Goal: Task Accomplishment & Management: Use online tool/utility

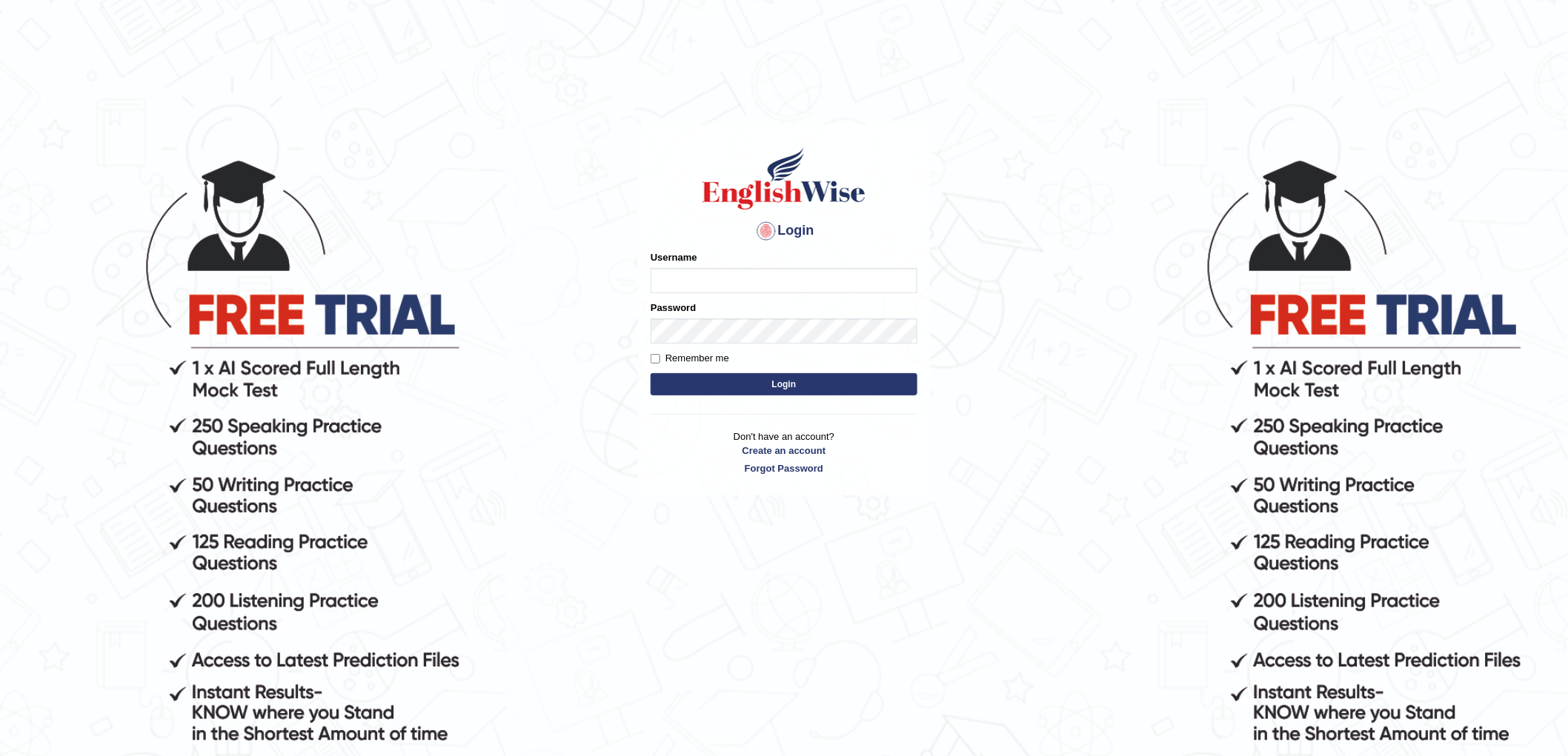
click at [1181, 324] on body "Login Please fix the following errors: Username Password Remember me Login Don'…" at bounding box center [784, 457] width 1568 height 756
click at [741, 273] on input "Username" at bounding box center [783, 280] width 267 height 25
type input "chalida_parramatta"
click at [869, 383] on button "Login" at bounding box center [783, 384] width 267 height 22
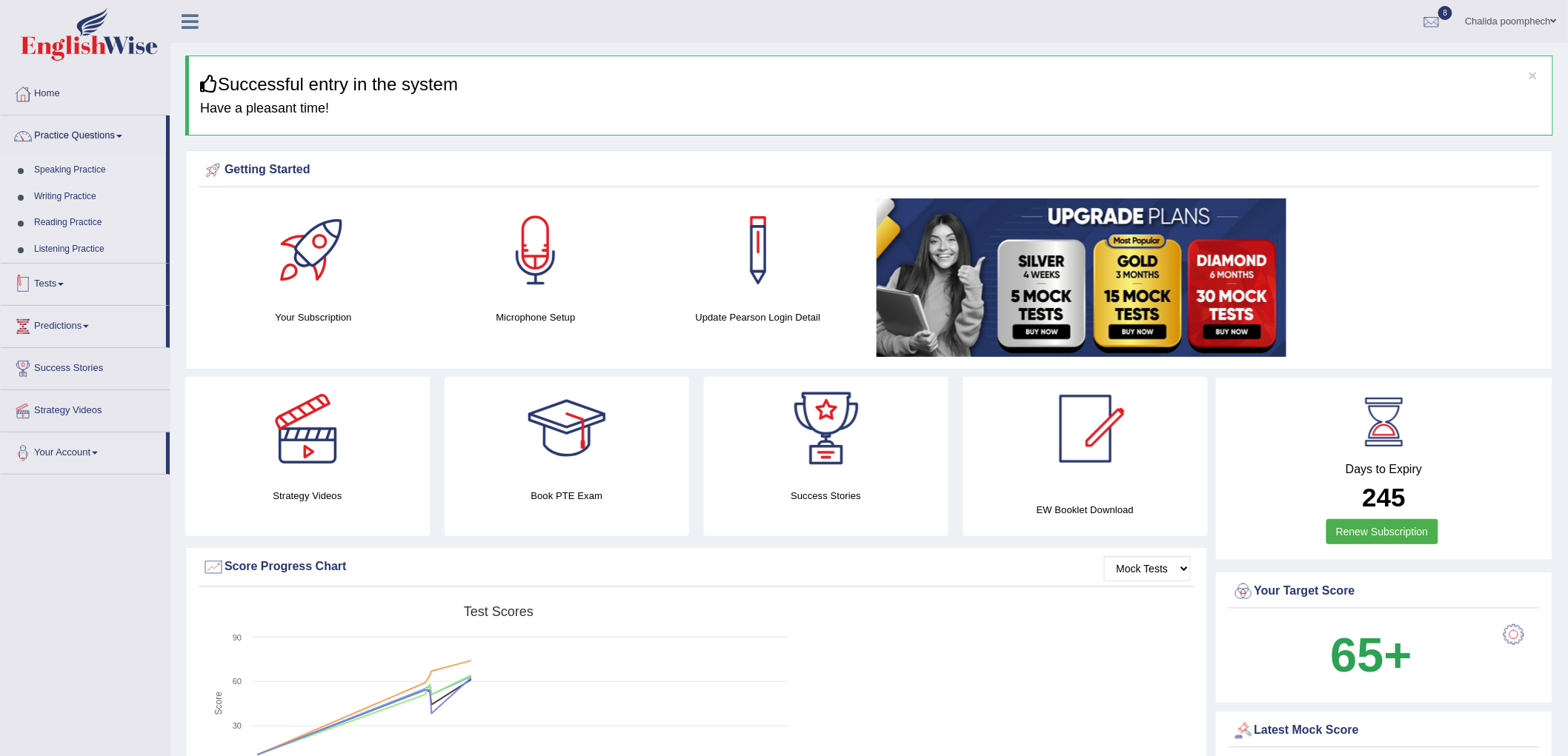
click at [56, 284] on link "Tests" at bounding box center [83, 282] width 165 height 37
click at [90, 206] on link "Take Practice Sectional Test" at bounding box center [96, 212] width 139 height 27
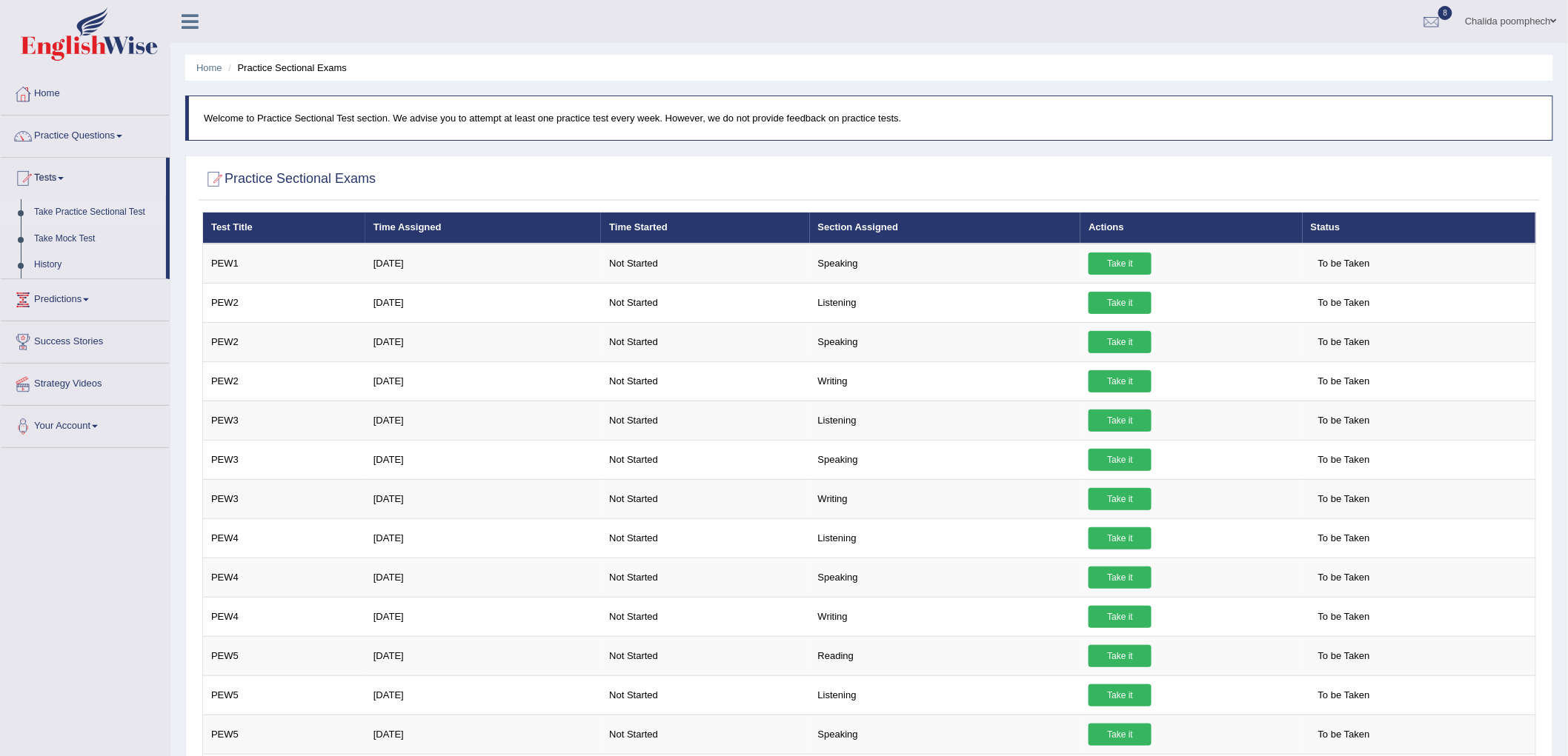
click at [1179, 26] on ul "Chalida poomphech Toggle navigation Username: chalida_parramatta Access Type: O…" at bounding box center [1079, 21] width 978 height 42
click at [1122, 17] on ul "Chalida poomphech Toggle navigation Username: chalida_parramatta Access Type: O…" at bounding box center [1079, 21] width 978 height 42
click at [1083, 26] on ul "Chalida poomphech Toggle navigation Username: chalida_parramatta Access Type: O…" at bounding box center [1079, 21] width 978 height 42
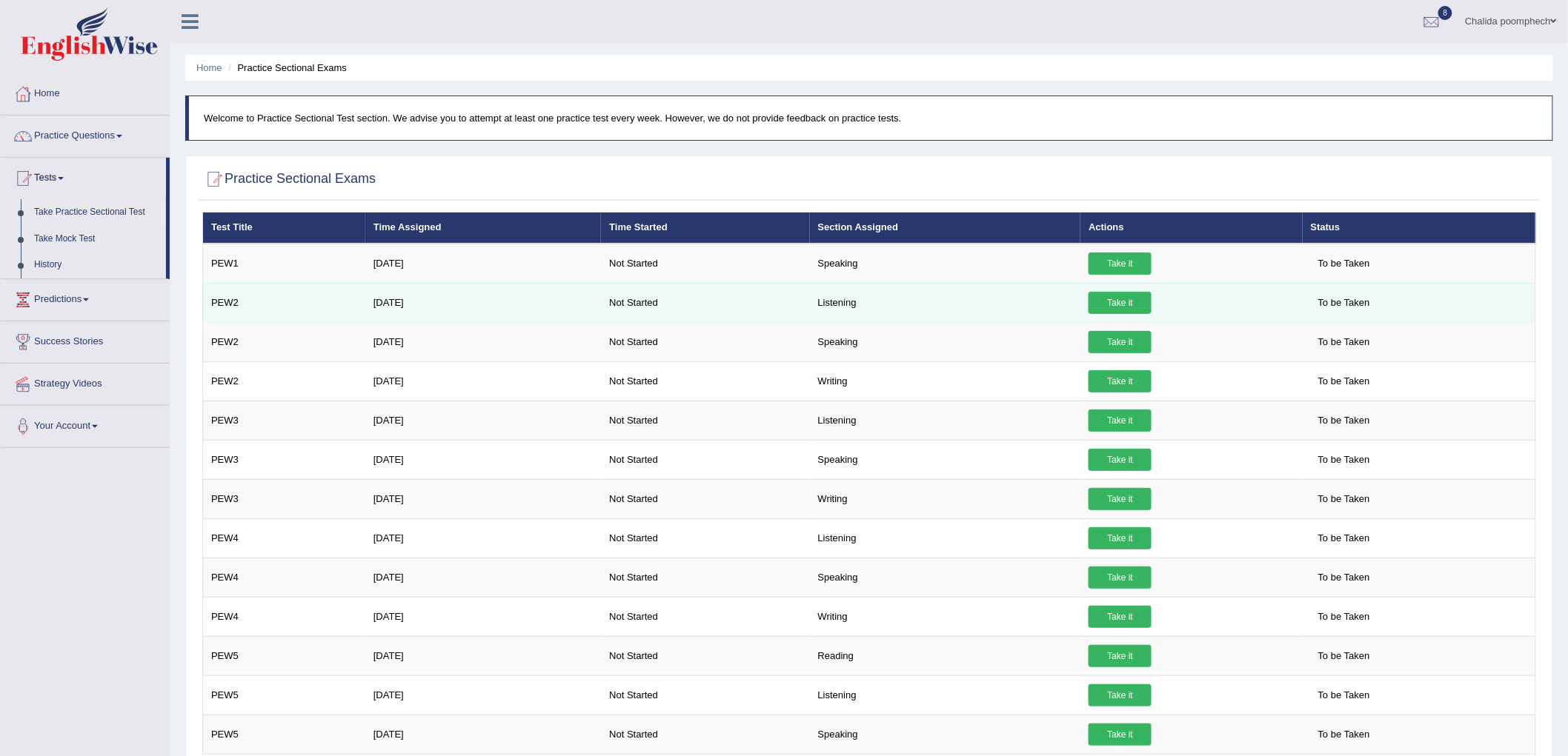
click at [1113, 302] on link "Take it" at bounding box center [1119, 303] width 63 height 22
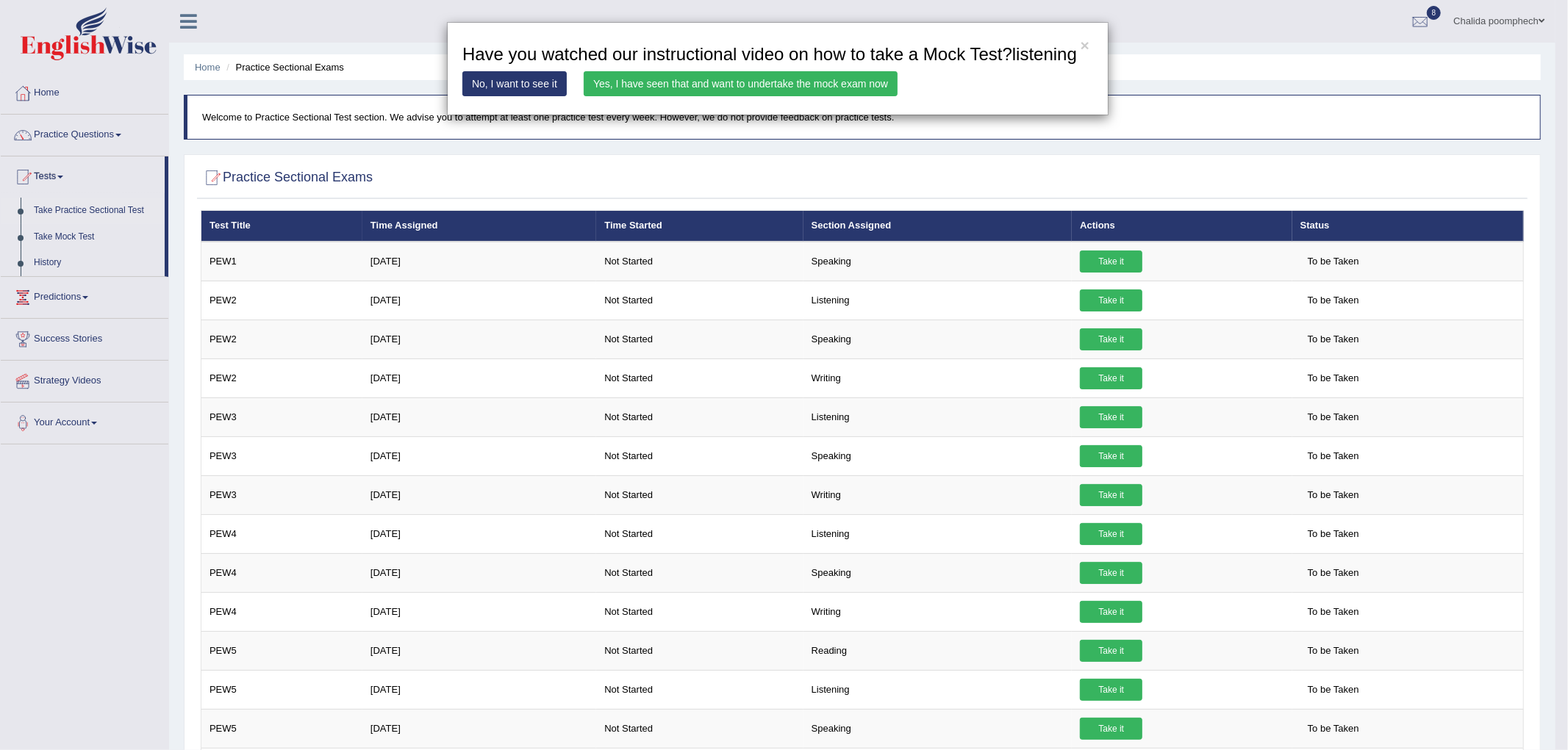
click at [853, 86] on link "Yes, I have seen that and want to undertake the mock exam now" at bounding box center [740, 83] width 314 height 25
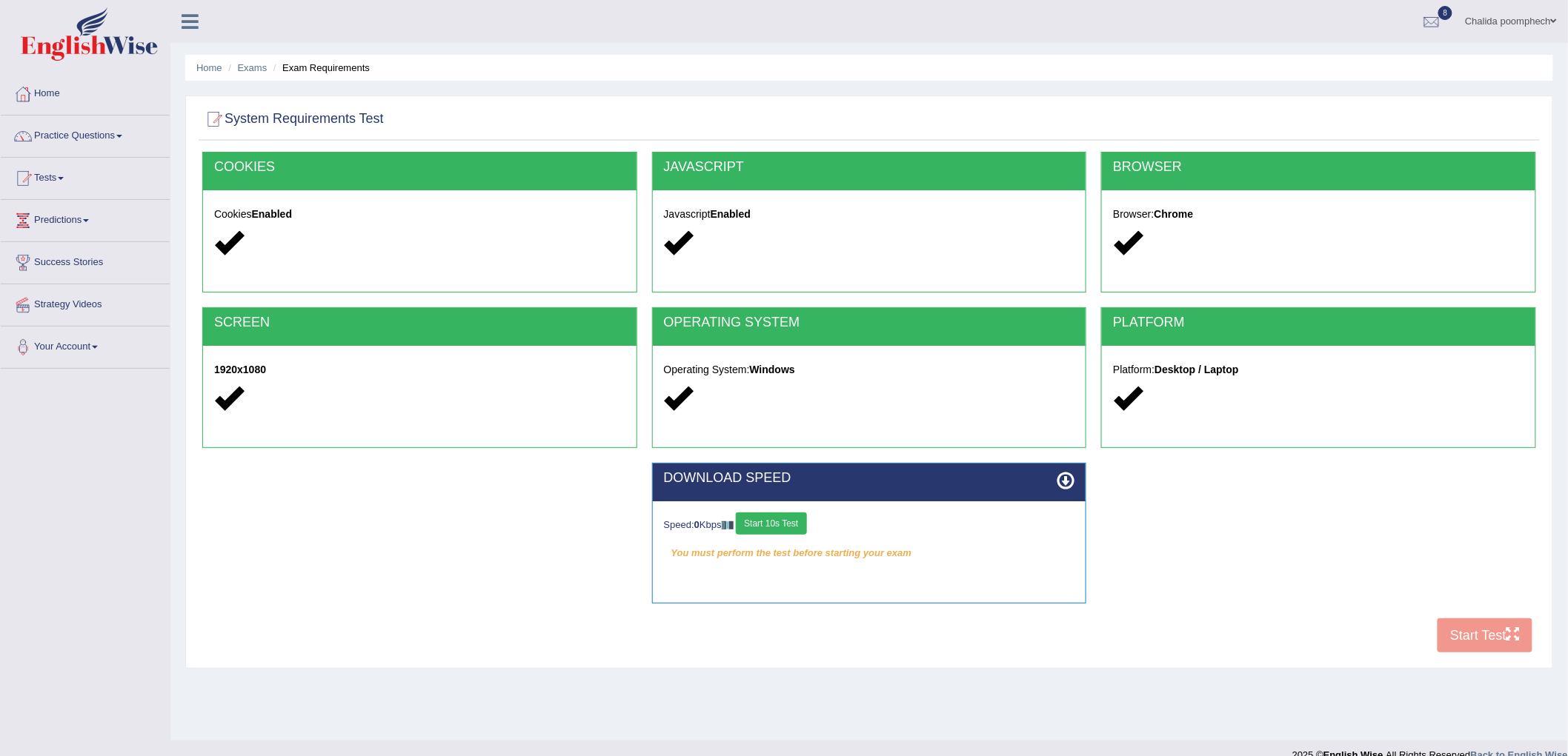
click at [1478, 636] on div "COOKIES Cookies Enabled JAVASCRIPT Javascript Enabled BROWSER Browser: Chrome S…" at bounding box center [869, 406] width 1341 height 509
click at [788, 521] on button "Start 10s Test" at bounding box center [771, 524] width 70 height 22
click at [1472, 639] on button "Start Test" at bounding box center [1484, 636] width 95 height 34
